Goal: Task Accomplishment & Management: Use online tool/utility

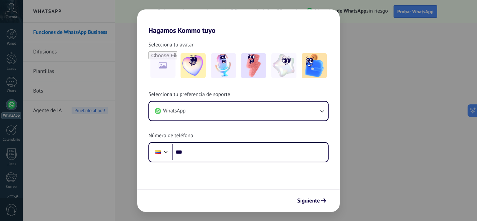
click at [30, 54] on div "Hagamos Kommo tuyo Selecciona tu avatar Selecciona tu preferencia de soporte Wh…" at bounding box center [238, 110] width 477 height 221
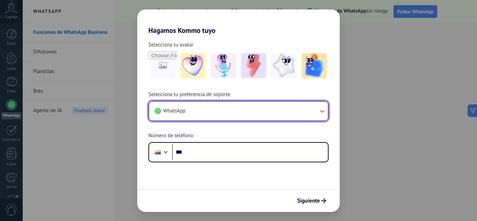
click at [188, 110] on button "WhatsApp" at bounding box center [238, 111] width 179 height 19
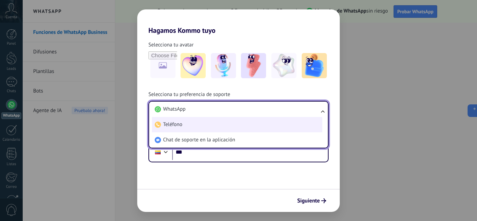
click at [193, 124] on li "Teléfono" at bounding box center [237, 124] width 170 height 15
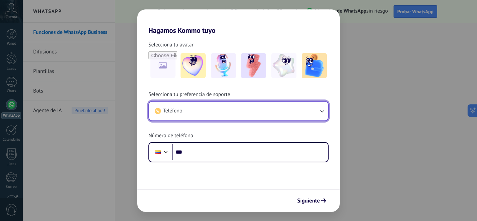
click at [194, 117] on button "Teléfono" at bounding box center [238, 111] width 179 height 19
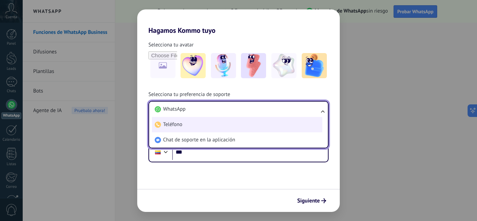
click at [196, 128] on li "Teléfono" at bounding box center [237, 124] width 170 height 15
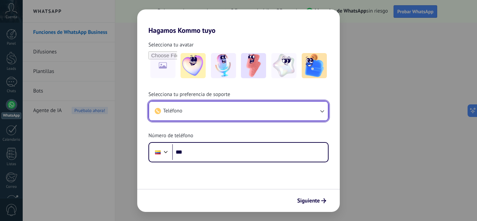
click at [196, 111] on button "Teléfono" at bounding box center [238, 111] width 179 height 19
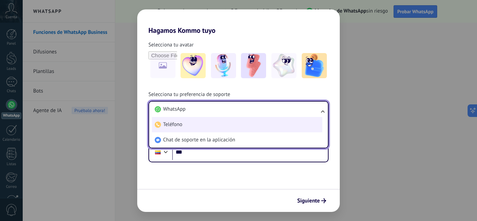
click at [198, 121] on li "Teléfono" at bounding box center [237, 124] width 170 height 15
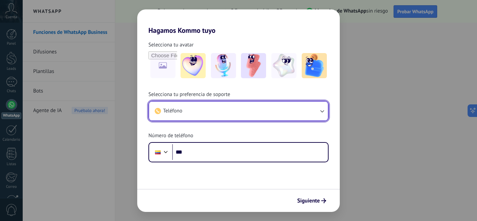
click at [195, 107] on button "Teléfono" at bounding box center [238, 111] width 179 height 19
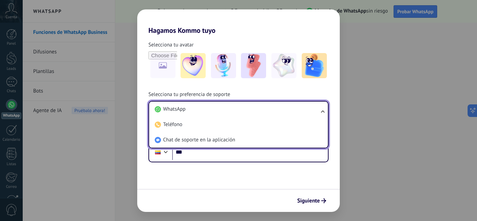
click at [196, 114] on li "WhatsApp" at bounding box center [237, 109] width 170 height 15
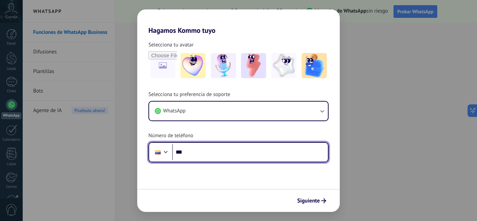
click at [204, 154] on input "***" at bounding box center [250, 152] width 156 height 16
type input "**********"
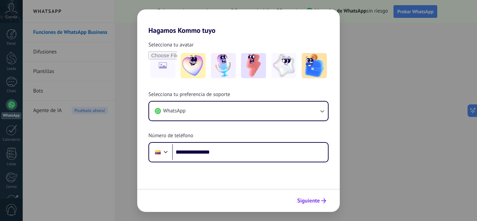
click at [302, 201] on span "Siguiente" at bounding box center [308, 200] width 23 height 5
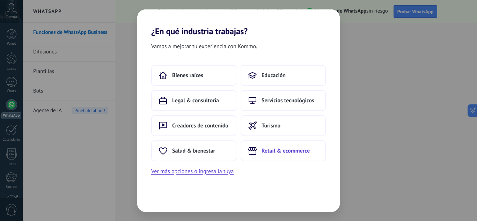
click at [284, 153] on span "Retail & ecommerce" at bounding box center [286, 150] width 48 height 7
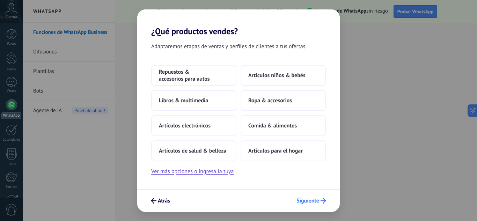
click at [323, 203] on icon "submit" at bounding box center [324, 201] width 6 height 6
click at [320, 202] on span "Siguiente" at bounding box center [312, 201] width 30 height 6
click at [319, 202] on span "Siguiente" at bounding box center [312, 201] width 30 height 6
click at [216, 102] on button "Libros & multimedia" at bounding box center [193, 100] width 85 height 21
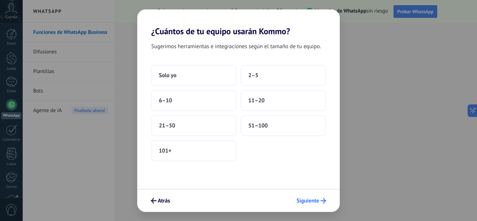
click at [304, 201] on span "Siguiente" at bounding box center [308, 200] width 23 height 5
click at [269, 2] on div "¿Cuántos de tu equipo usarán Kommo? Sugerimos herramientas e integraciones segú…" at bounding box center [238, 110] width 477 height 221
click at [203, 78] on button "Solo yo" at bounding box center [193, 75] width 85 height 21
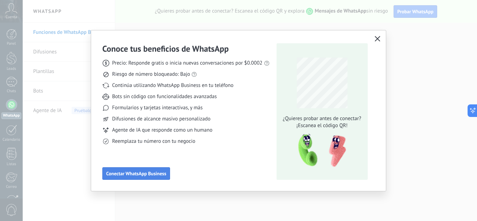
click at [134, 176] on button "Conectar WhatsApp Business" at bounding box center [136, 173] width 68 height 13
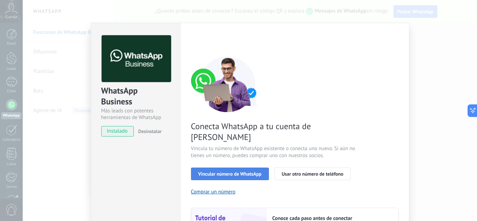
click at [194, 168] on button "Vincular número de WhatsApp" at bounding box center [230, 174] width 78 height 13
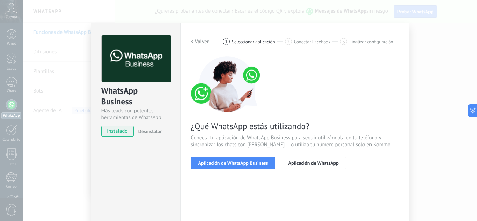
click at [194, 163] on button "Aplicación de WhatsApp Business" at bounding box center [233, 163] width 85 height 13
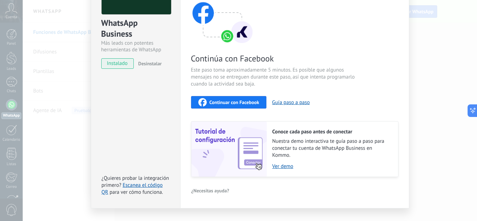
scroll to position [46, 0]
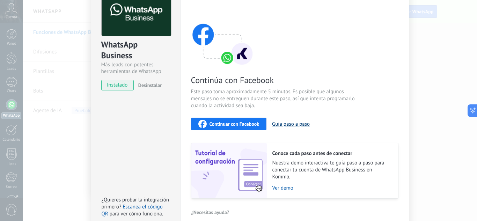
click at [286, 126] on button "Guía paso a paso" at bounding box center [291, 124] width 38 height 7
click at [82, 41] on div "WhatsApp Business Más leads con potentes herramientas de WhatsApp instalado Des…" at bounding box center [250, 110] width 454 height 221
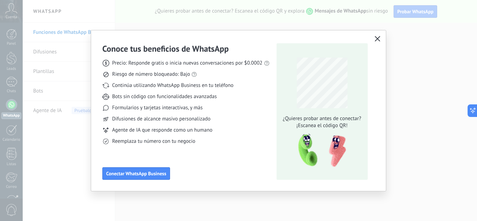
drag, startPoint x: 58, startPoint y: 80, endPoint x: 67, endPoint y: 97, distance: 19.8
click at [56, 81] on div "Conoce tus beneficios de WhatsApp Precio: Responde gratis o inicia nuevas conve…" at bounding box center [238, 110] width 477 height 221
click at [380, 37] on icon "button" at bounding box center [378, 39] width 6 height 6
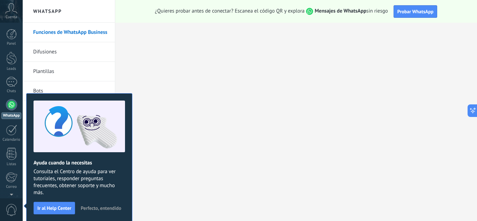
click at [72, 48] on link "Difusiones" at bounding box center [70, 52] width 75 height 20
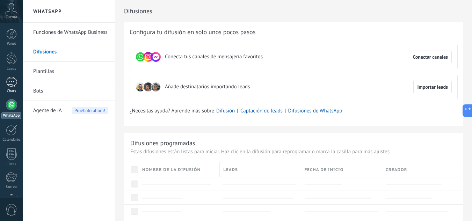
click at [3, 79] on link "Chats" at bounding box center [11, 85] width 23 height 17
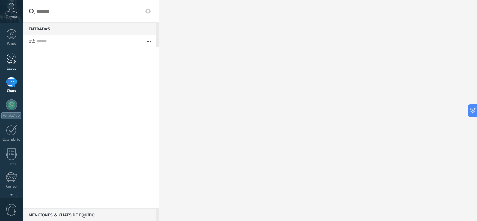
click at [14, 56] on div at bounding box center [11, 58] width 10 height 13
